Goal: Task Accomplishment & Management: Manage account settings

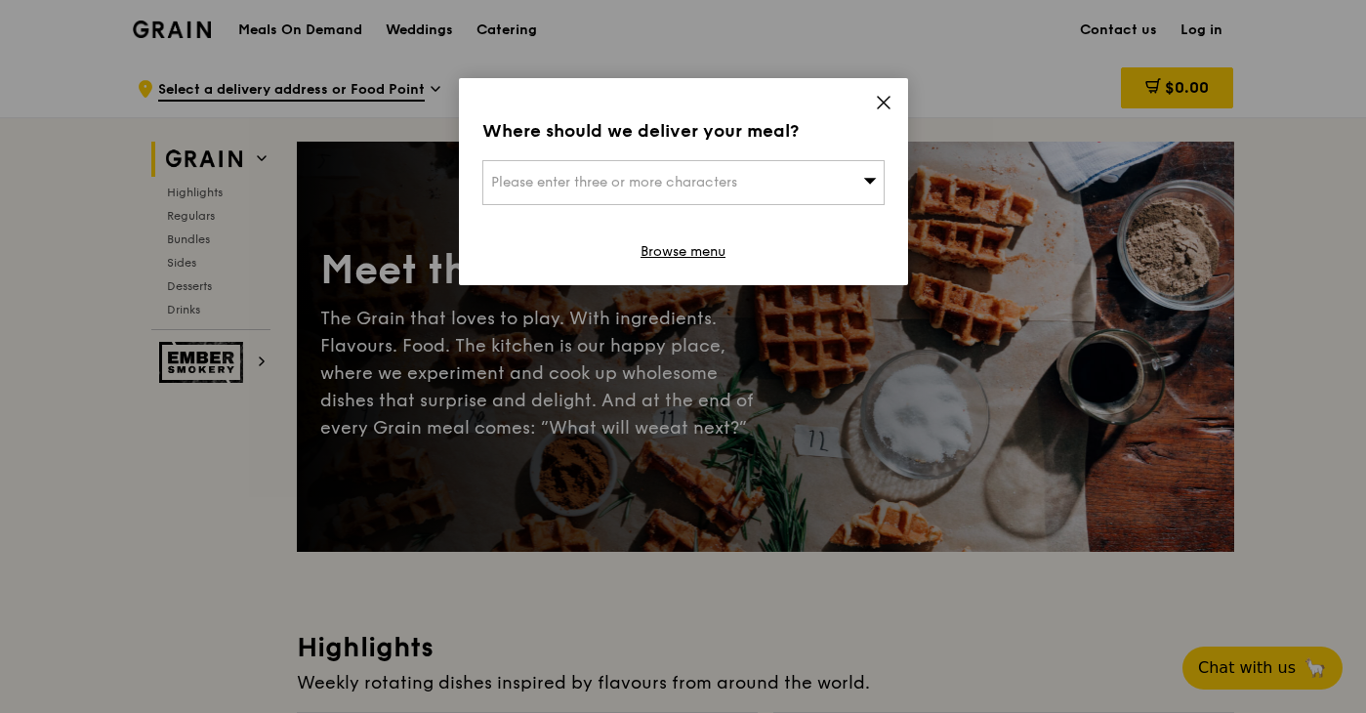
click at [721, 169] on div "Please enter three or more characters" at bounding box center [683, 182] width 402 height 45
click at [633, 185] on input "search" at bounding box center [683, 182] width 400 height 43
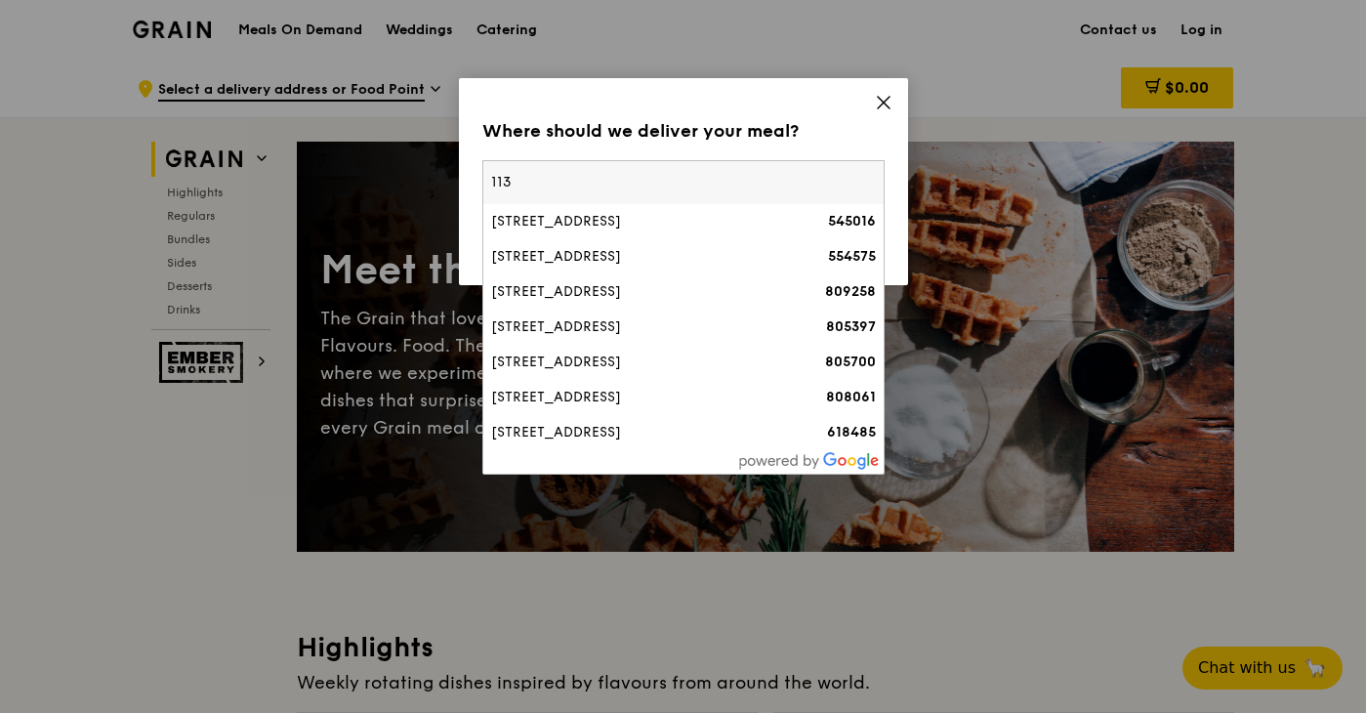
type input "113"
click at [882, 97] on icon at bounding box center [884, 103] width 18 height 18
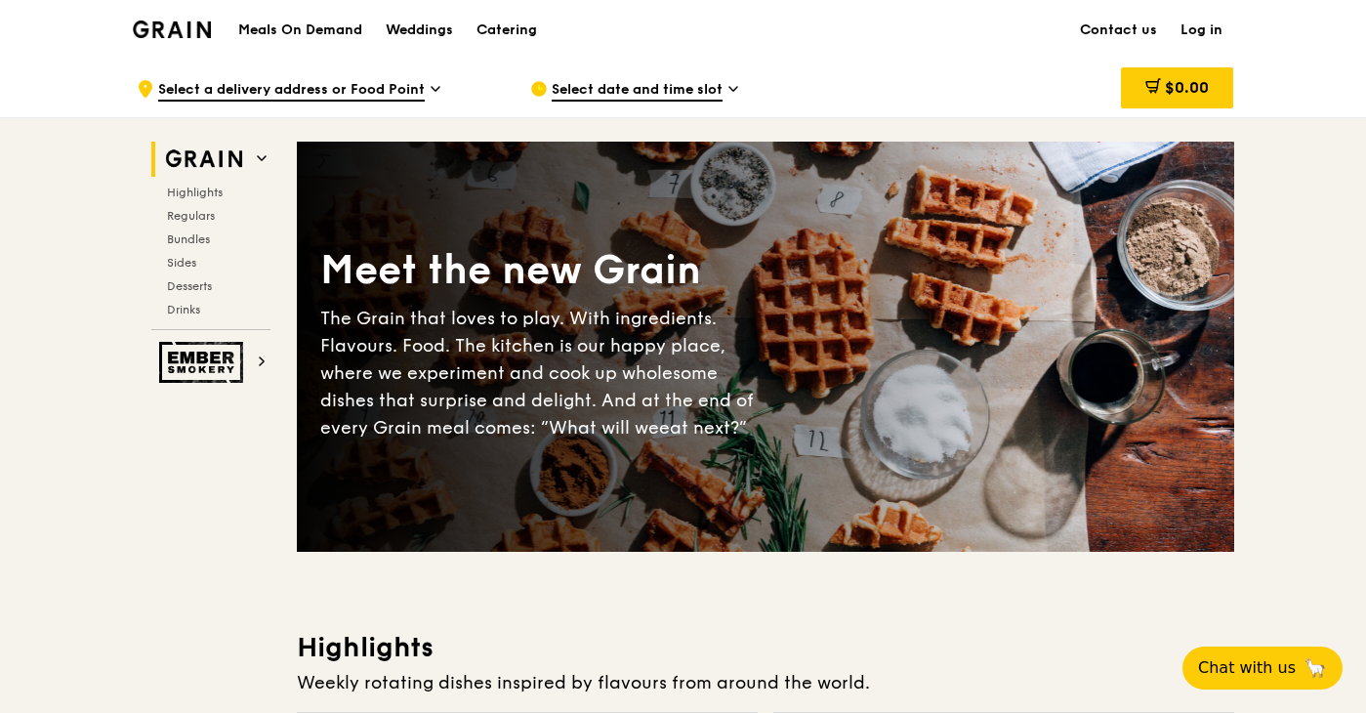
click at [1186, 25] on link "Log in" at bounding box center [1201, 30] width 65 height 59
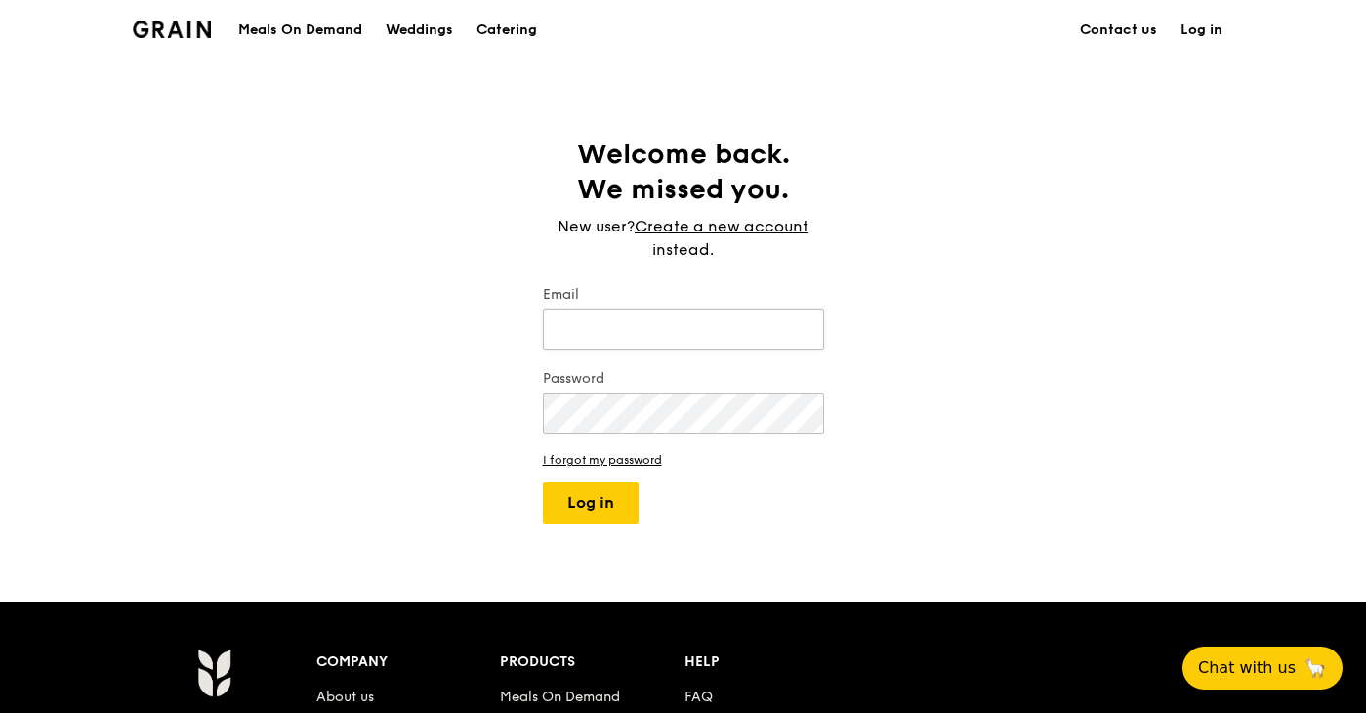
click at [581, 335] on input "Email" at bounding box center [683, 329] width 281 height 41
type input "[EMAIL_ADDRESS][DOMAIN_NAME]"
click at [579, 526] on div "Grain logo Meals On Demand Weddings Catering Contact us Log in Welcome back. We…" at bounding box center [683, 572] width 1366 height 1144
click at [579, 509] on button "Log in" at bounding box center [591, 502] width 96 height 41
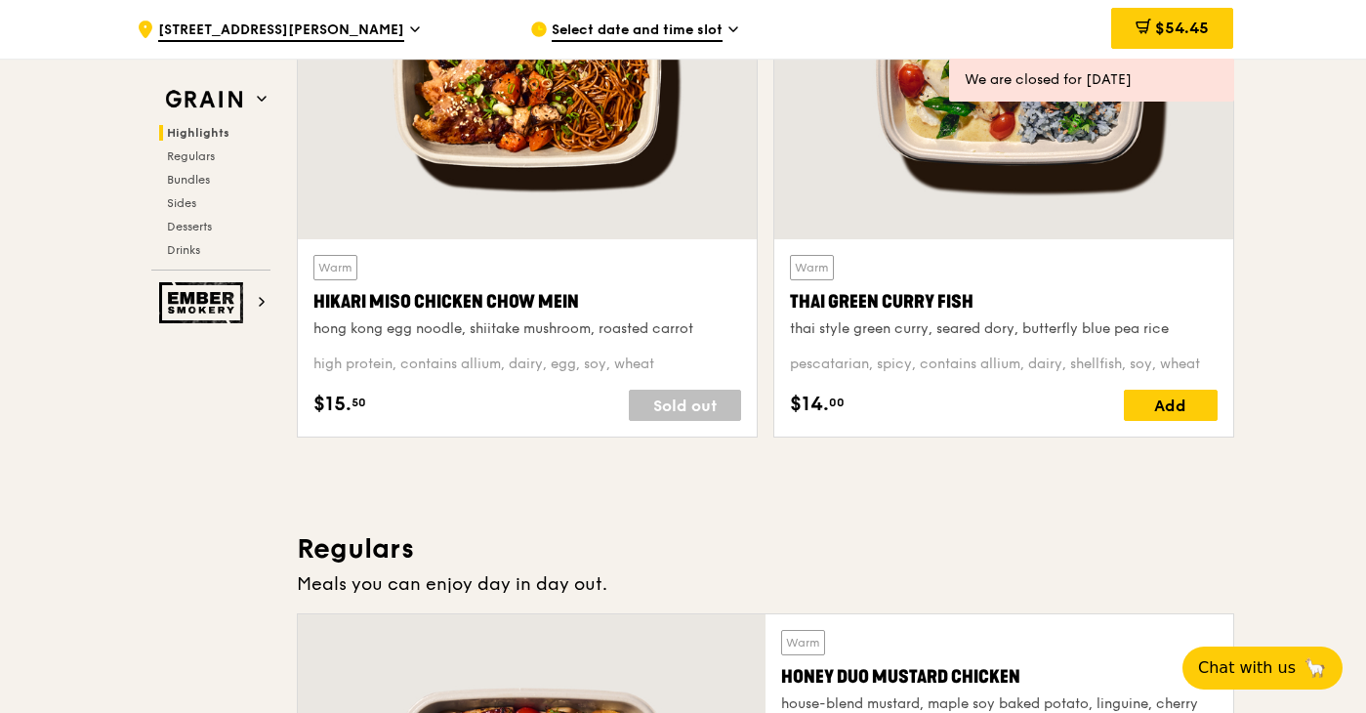
scroll to position [809, 0]
